Goal: Complete application form

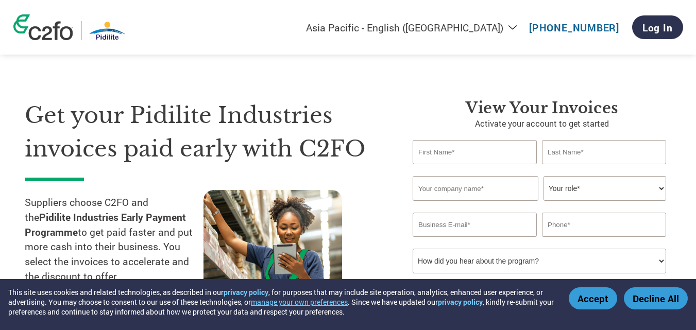
select select "en-IN"
click at [436, 159] on input "text" at bounding box center [474, 152] width 124 height 24
click at [450, 186] on input "text" at bounding box center [475, 188] width 126 height 25
type input "[DEMOGRAPHIC_DATA]"
click at [615, 183] on select "Your role* CFO Controller Credit Manager Finance Director Treasurer CEO Preside…" at bounding box center [604, 188] width 123 height 25
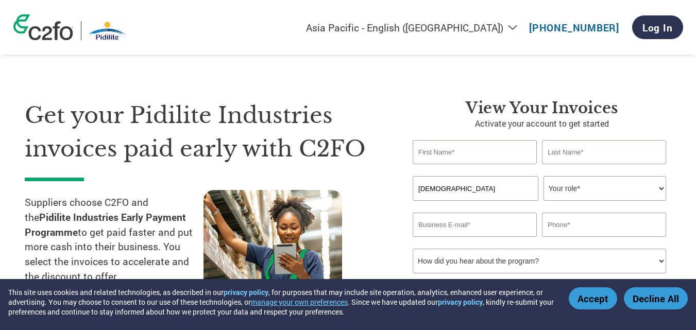
select select "OTHER"
click at [543, 176] on select "Your role* CFO Controller Credit Manager Finance Director Treasurer CEO Preside…" at bounding box center [604, 188] width 123 height 25
click at [488, 214] on input "email" at bounding box center [474, 225] width 124 height 24
click at [602, 221] on input "text" at bounding box center [604, 225] width 124 height 24
